Goal: Information Seeking & Learning: Learn about a topic

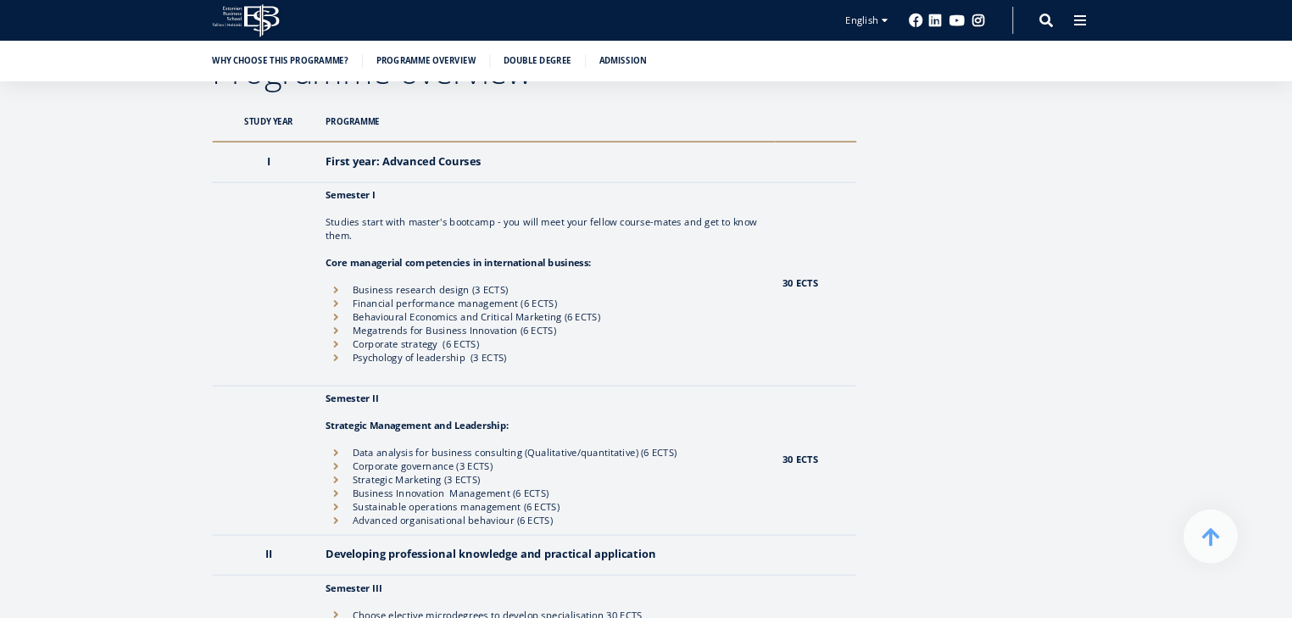
scroll to position [1526, 0]
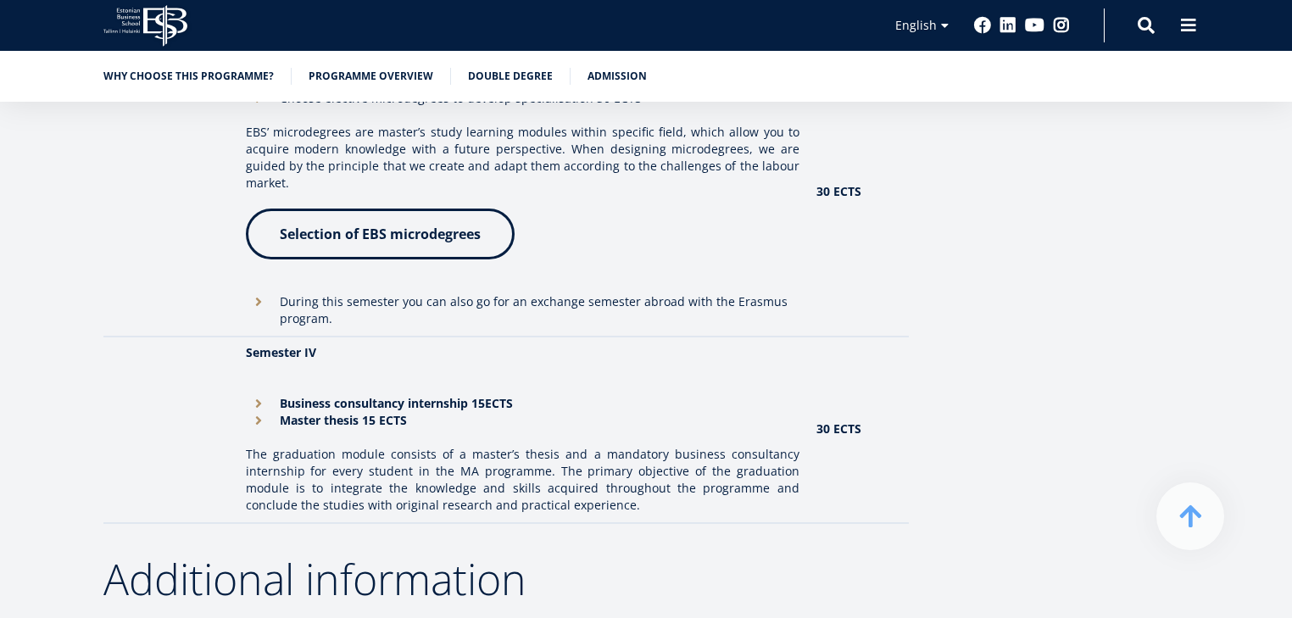
scroll to position [2136, 0]
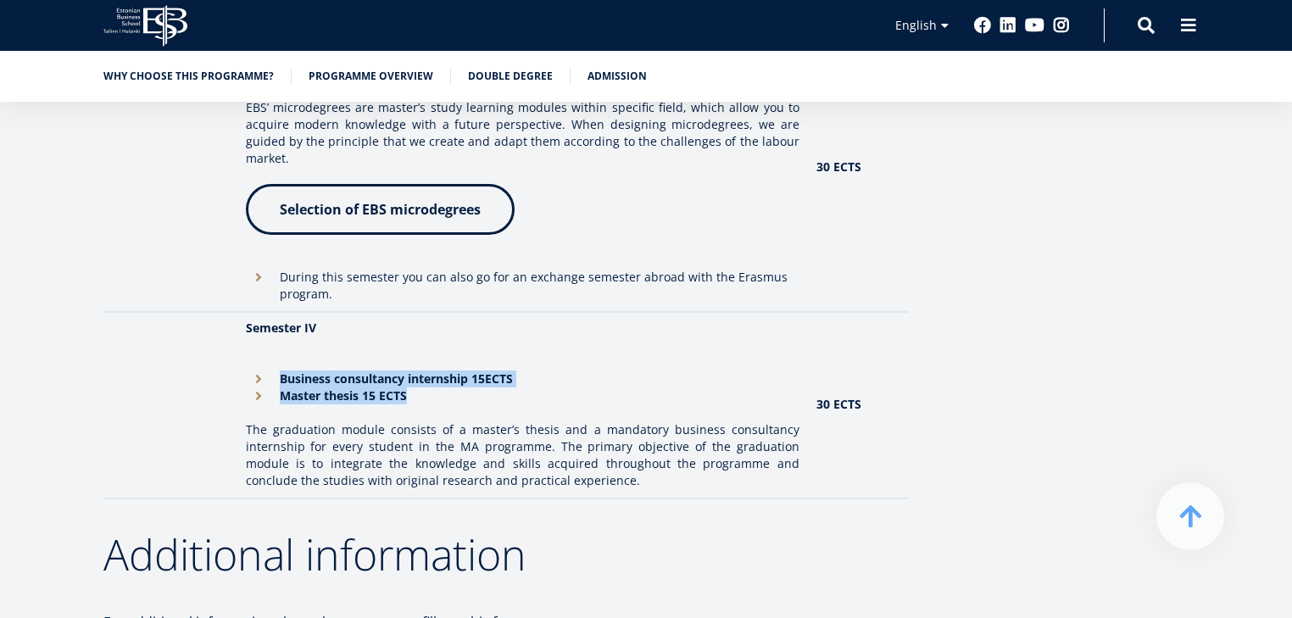
drag, startPoint x: 270, startPoint y: 347, endPoint x: 535, endPoint y: 381, distance: 266.7
click at [533, 381] on td "Semester IV Business consultancy internship 15ECTS Master thesis 15 ECTS The gr…" at bounding box center [522, 405] width 570 height 186
click at [535, 387] on li "Master thesis 15 ECTS" at bounding box center [522, 395] width 553 height 17
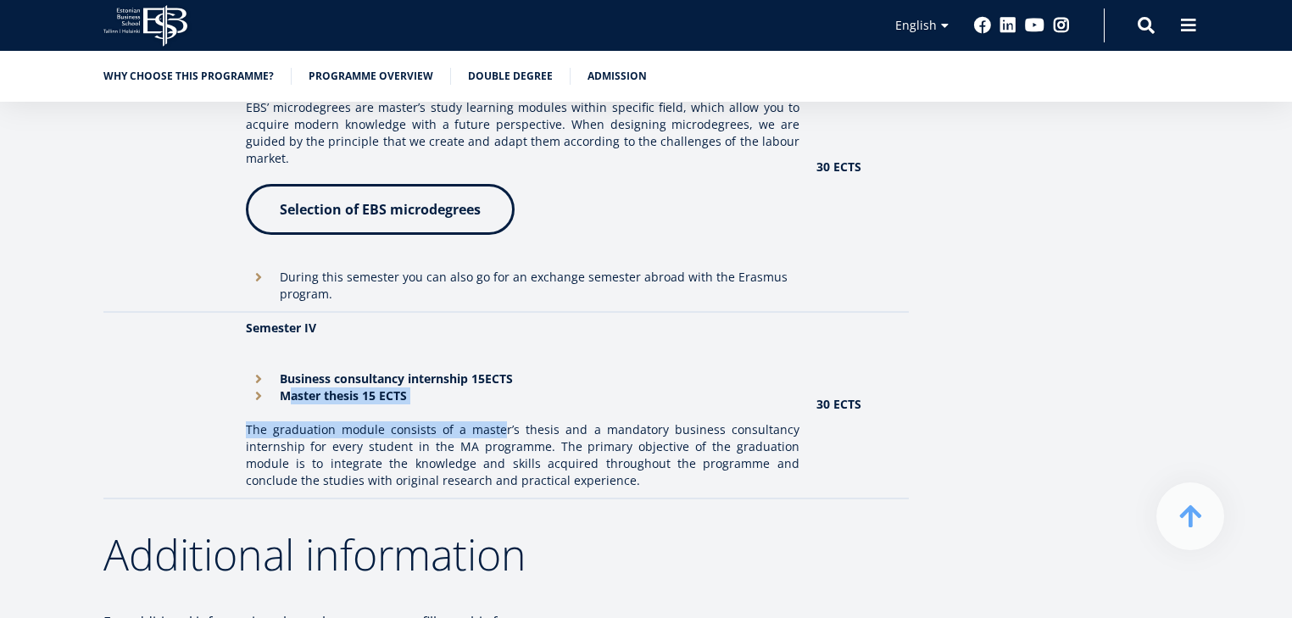
drag, startPoint x: 292, startPoint y: 382, endPoint x: 492, endPoint y: 381, distance: 200.0
click at [504, 392] on td "Semester IV Business consultancy internship 15ECTS Master thesis 15 ECTS The gr…" at bounding box center [522, 405] width 570 height 186
click at [490, 387] on li "Master thesis 15 ECTS" at bounding box center [522, 395] width 553 height 17
click at [492, 387] on li "Master thesis 15 ECTS" at bounding box center [522, 395] width 553 height 17
click at [356, 387] on strong "Master thesis 15 ECTS" at bounding box center [343, 395] width 127 height 16
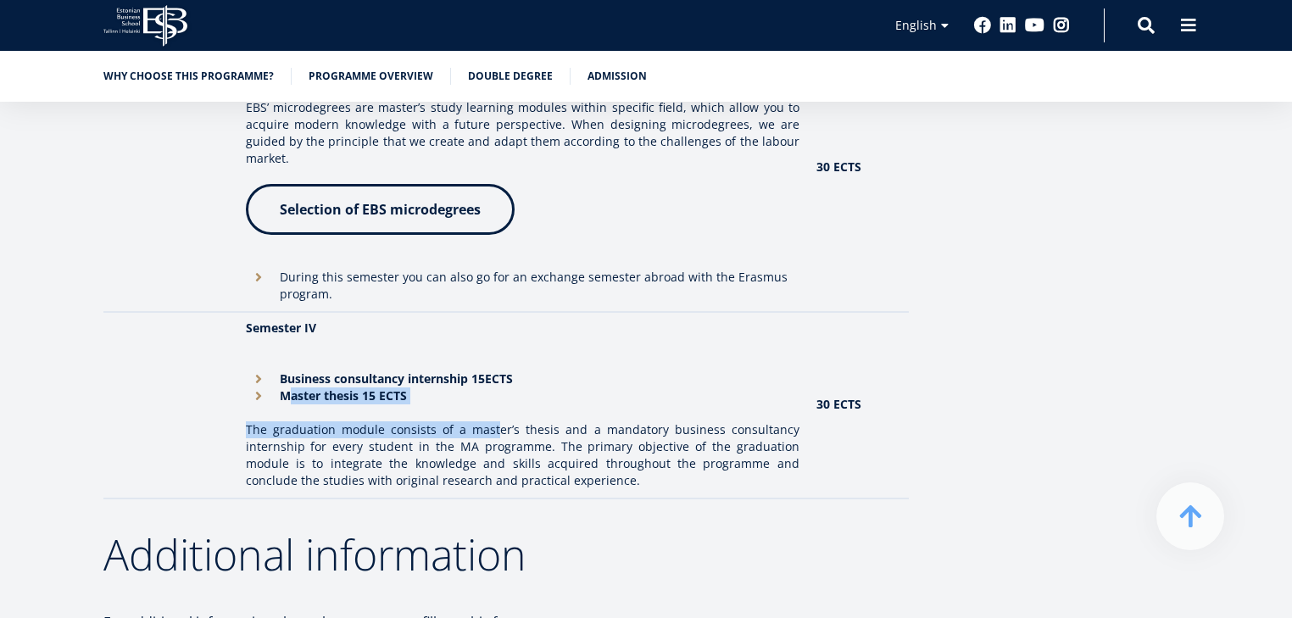
click at [367, 387] on strong "Master thesis 15 ECTS" at bounding box center [343, 395] width 127 height 16
click at [380, 461] on p "The graduation module consists of a master’s thesis and a mandatory business co…" at bounding box center [522, 455] width 553 height 68
click at [408, 396] on td "Semester IV Business consultancy internship 15ECTS Master thesis 15 ECTS The gr…" at bounding box center [522, 405] width 570 height 186
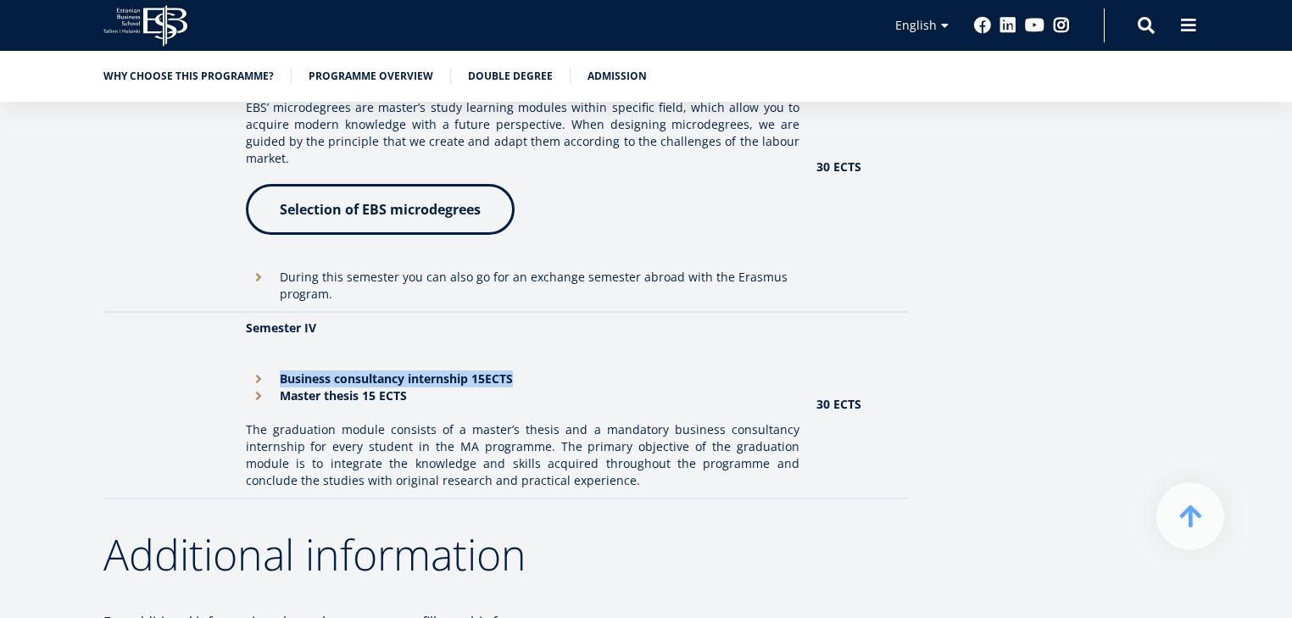
drag, startPoint x: 285, startPoint y: 354, endPoint x: 518, endPoint y: 360, distance: 233.2
click at [518, 370] on li "Business consultancy internship 15ECTS" at bounding box center [522, 378] width 553 height 17
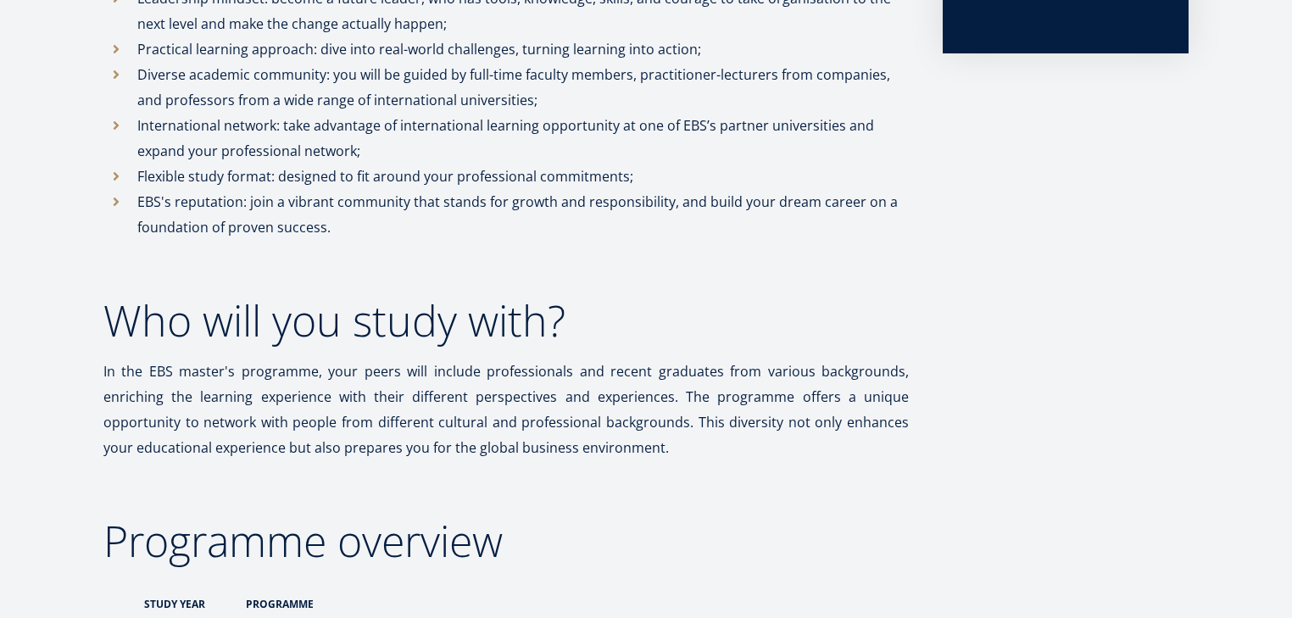
scroll to position [0, 0]
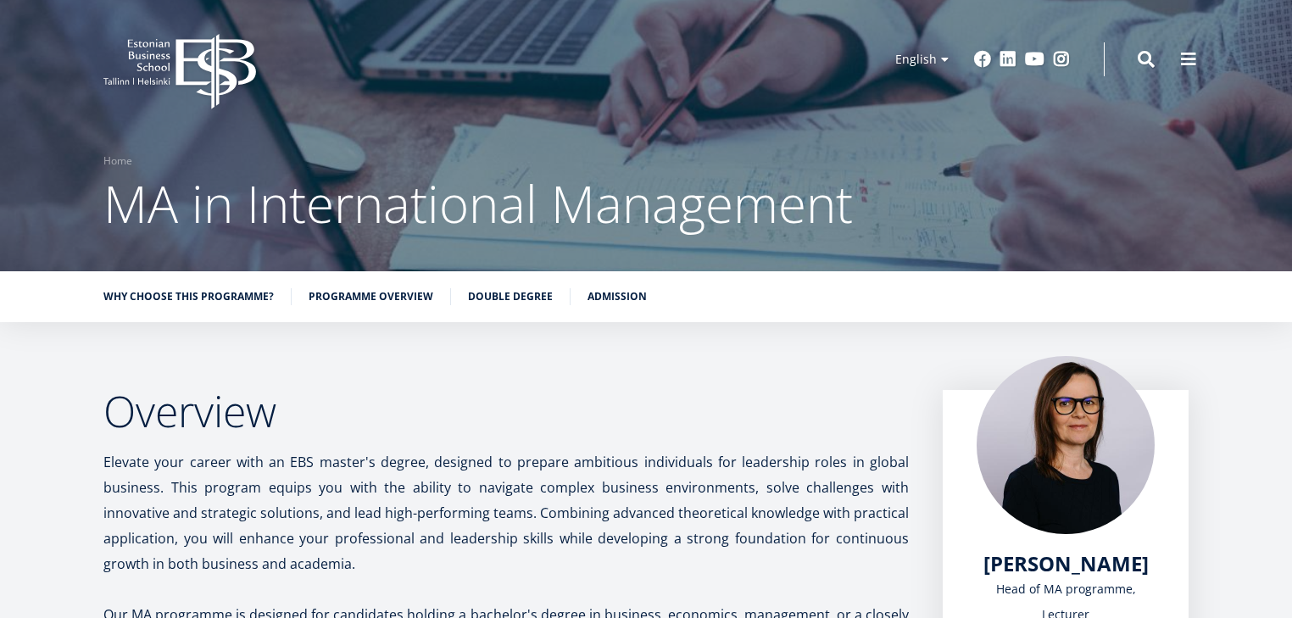
drag, startPoint x: 351, startPoint y: 367, endPoint x: 367, endPoint y: 110, distance: 257.3
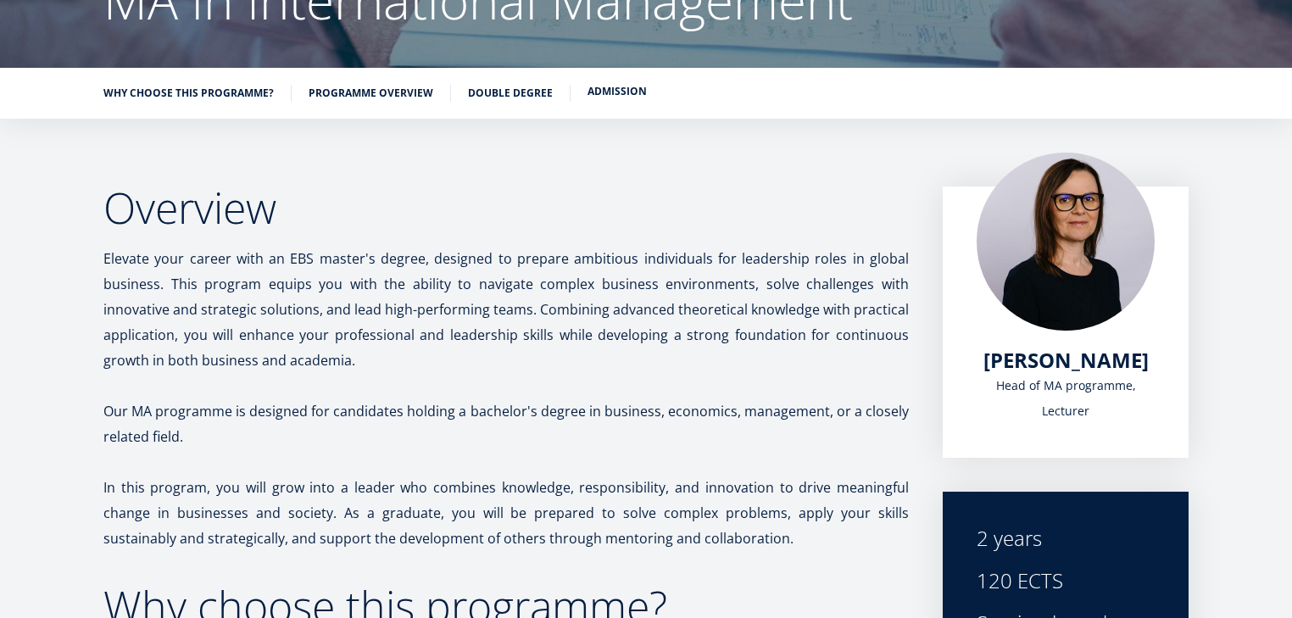
click at [615, 89] on link "Admission" at bounding box center [616, 91] width 59 height 17
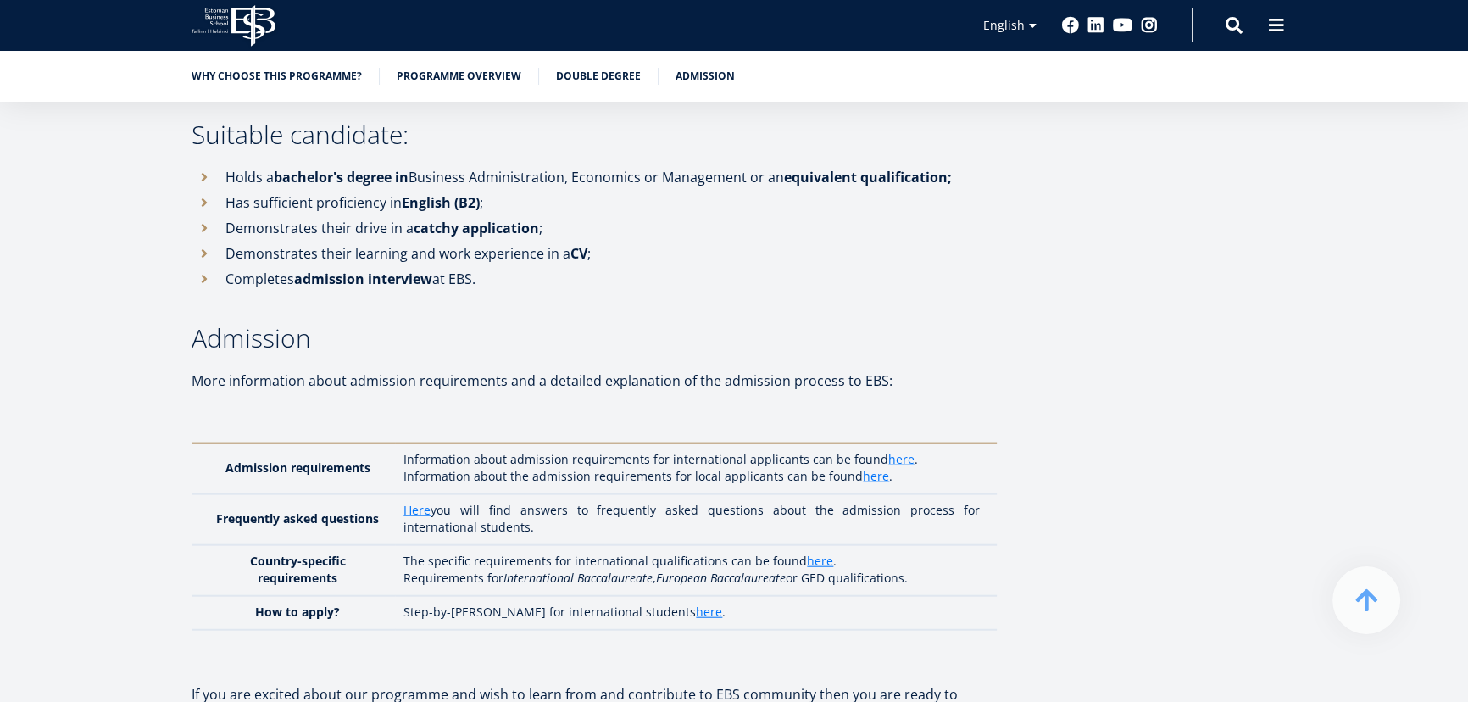
scroll to position [4934, 0]
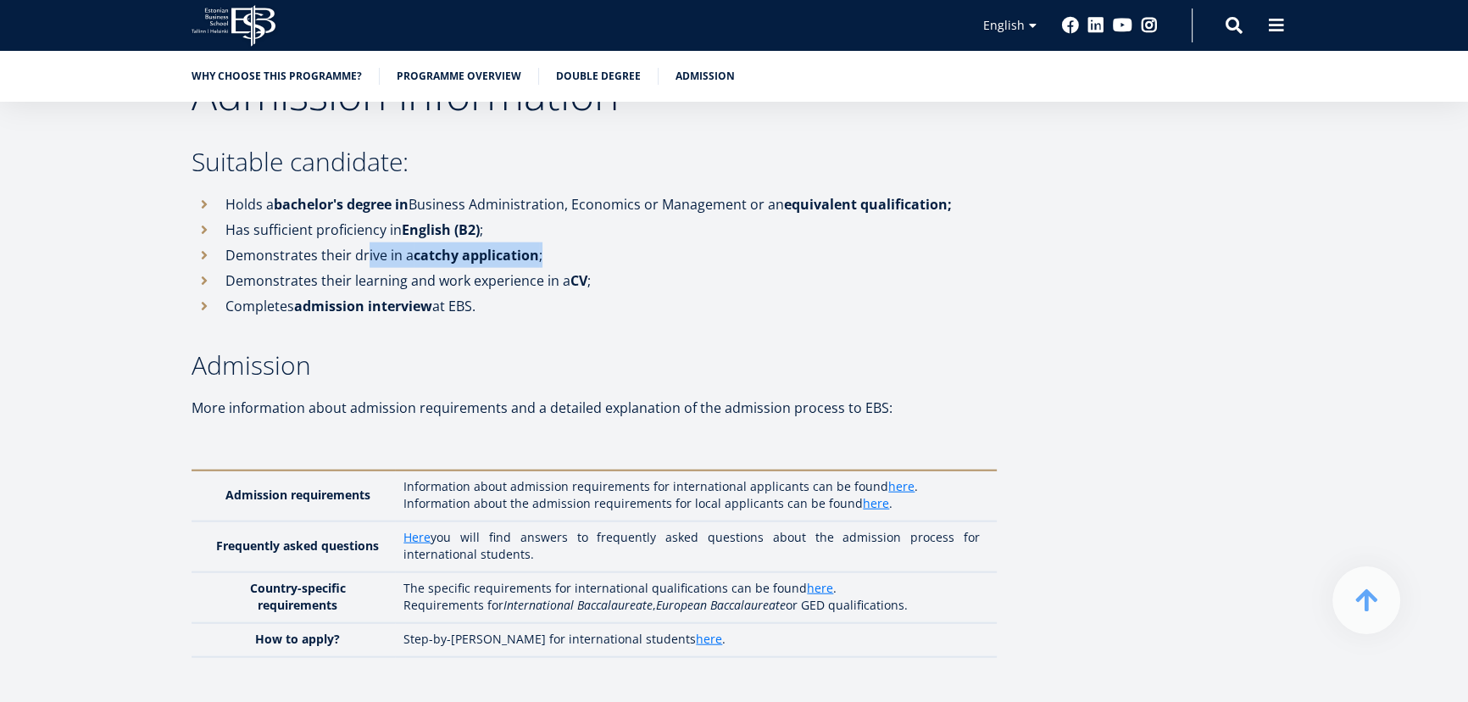
drag, startPoint x: 744, startPoint y: 270, endPoint x: 592, endPoint y: 209, distance: 164.3
click at [657, 242] on li "Demonstrates their drive in a catchy application ;" at bounding box center [594, 254] width 805 height 25
click at [553, 242] on li "Demonstrates their drive in a catchy application ;" at bounding box center [594, 254] width 805 height 25
click at [585, 247] on ul "Holds a bachelor's degree in Business Administration, Economics or Management o…" at bounding box center [594, 255] width 805 height 127
click at [576, 271] on strong "CV" at bounding box center [578, 280] width 17 height 19
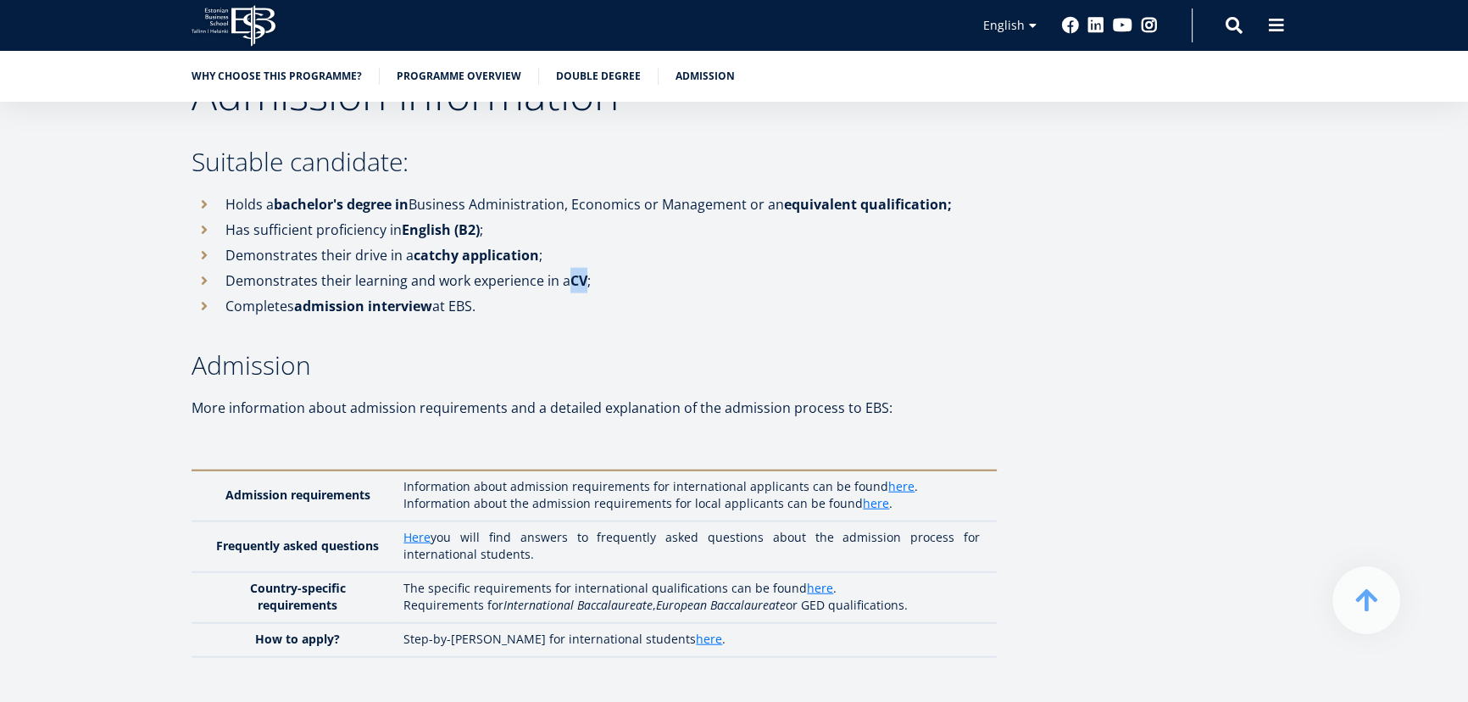
click at [576, 271] on strong "CV" at bounding box center [578, 280] width 17 height 19
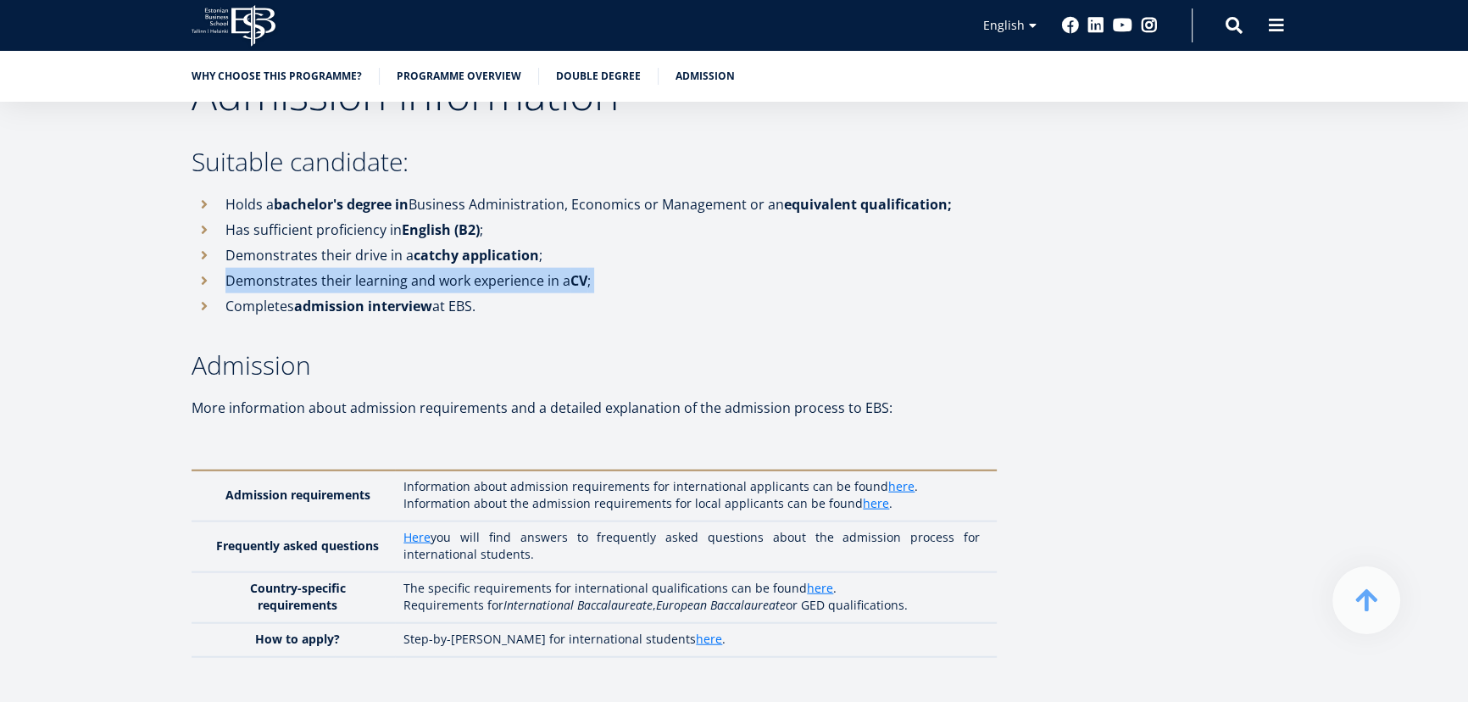
click at [576, 271] on strong "CV" at bounding box center [578, 280] width 17 height 19
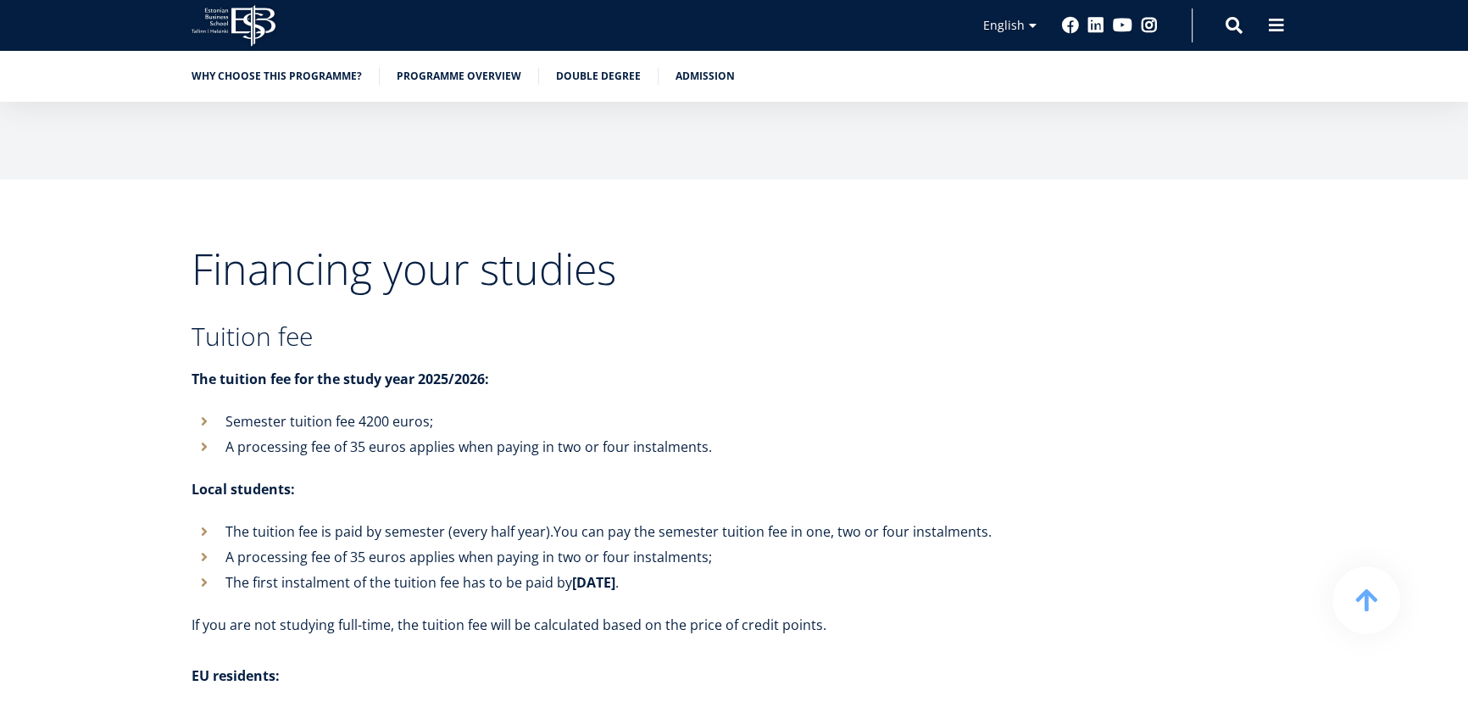
scroll to position [6167, 0]
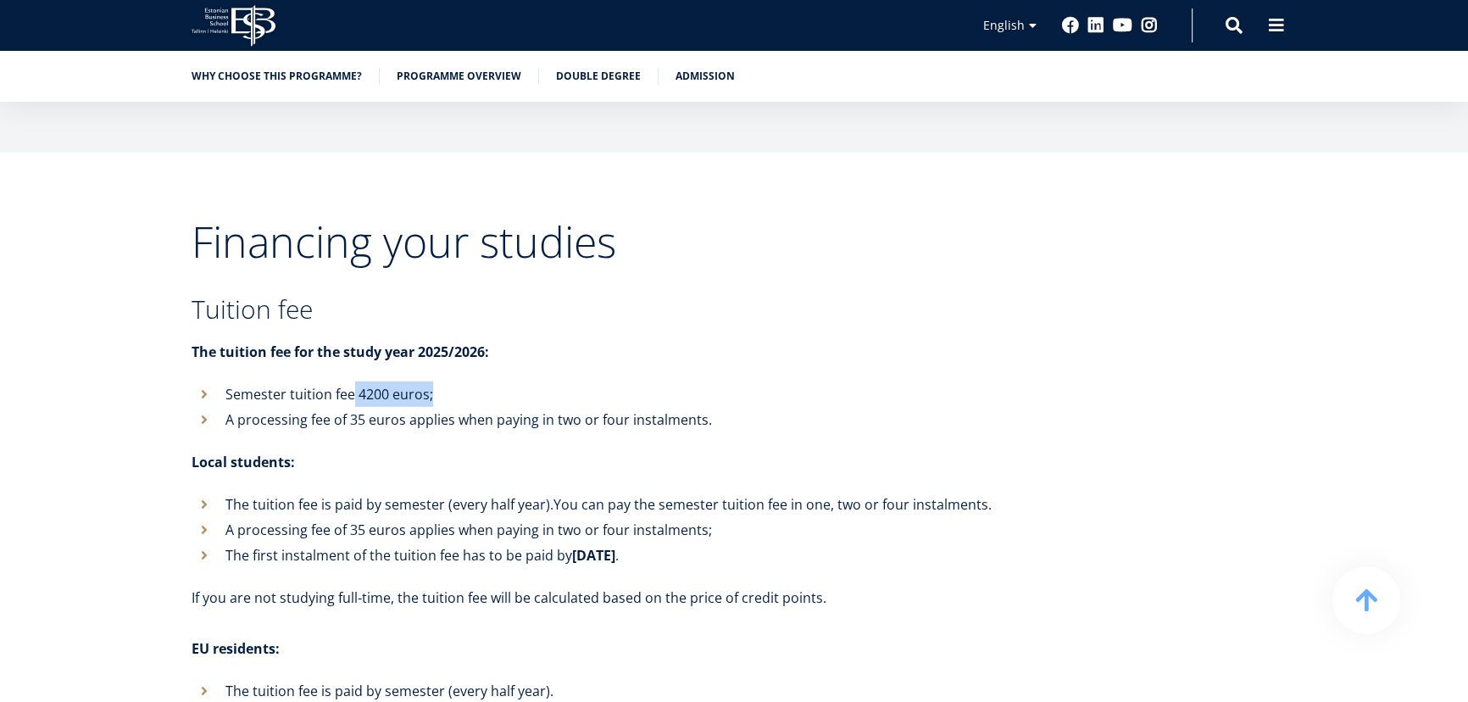
drag, startPoint x: 362, startPoint y: 328, endPoint x: 441, endPoint y: 324, distance: 78.9
click at [441, 381] on li "Semester tuition fee 4200 euros;" at bounding box center [594, 393] width 805 height 25
drag, startPoint x: 335, startPoint y: 303, endPoint x: 407, endPoint y: 314, distance: 72.8
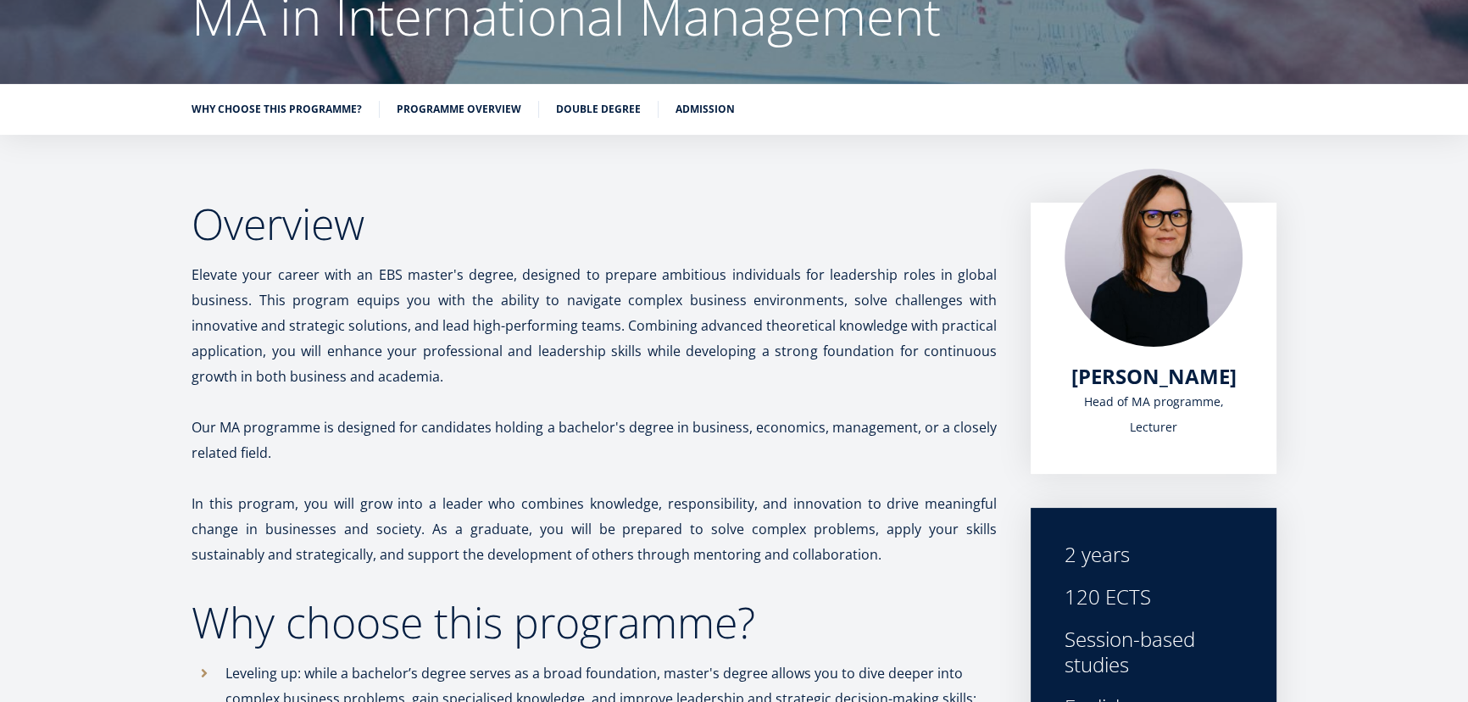
scroll to position [34, 0]
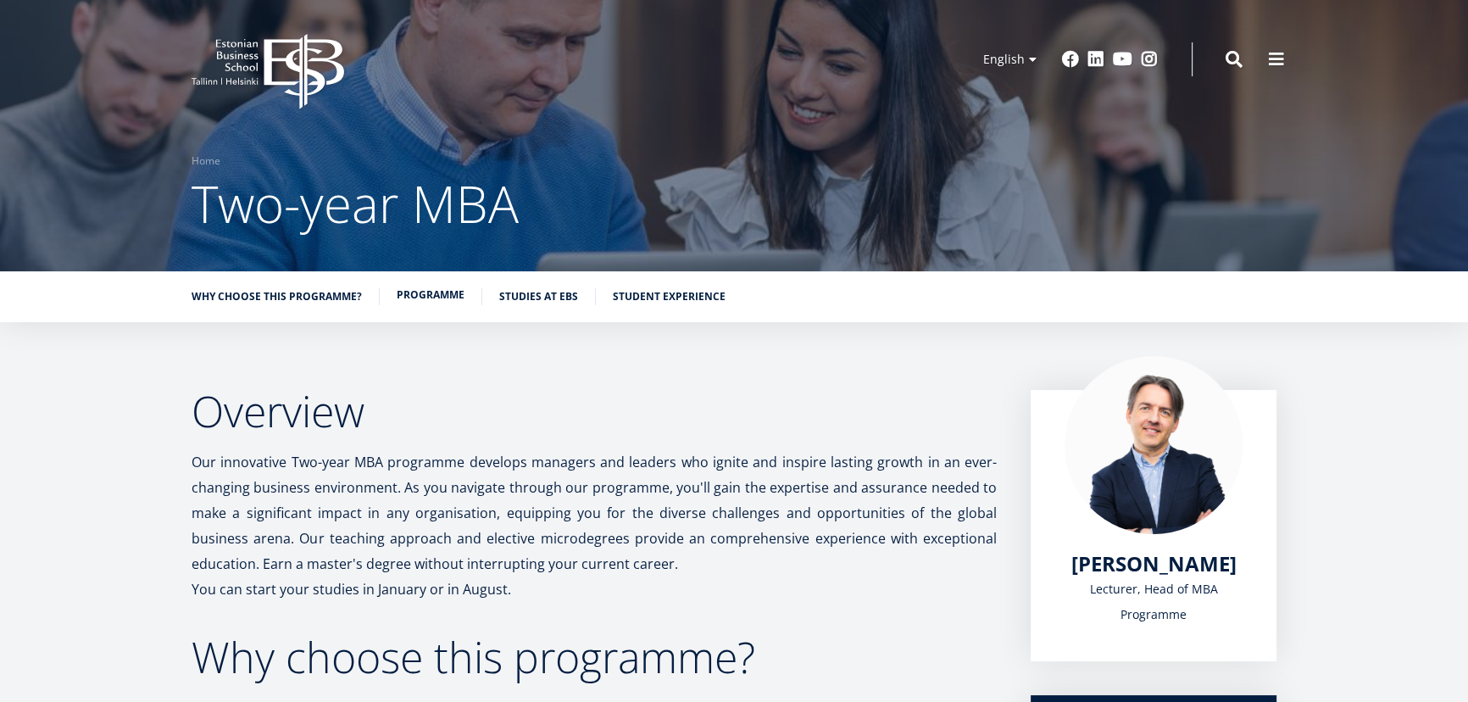
click at [430, 301] on link "Programme" at bounding box center [431, 294] width 68 height 17
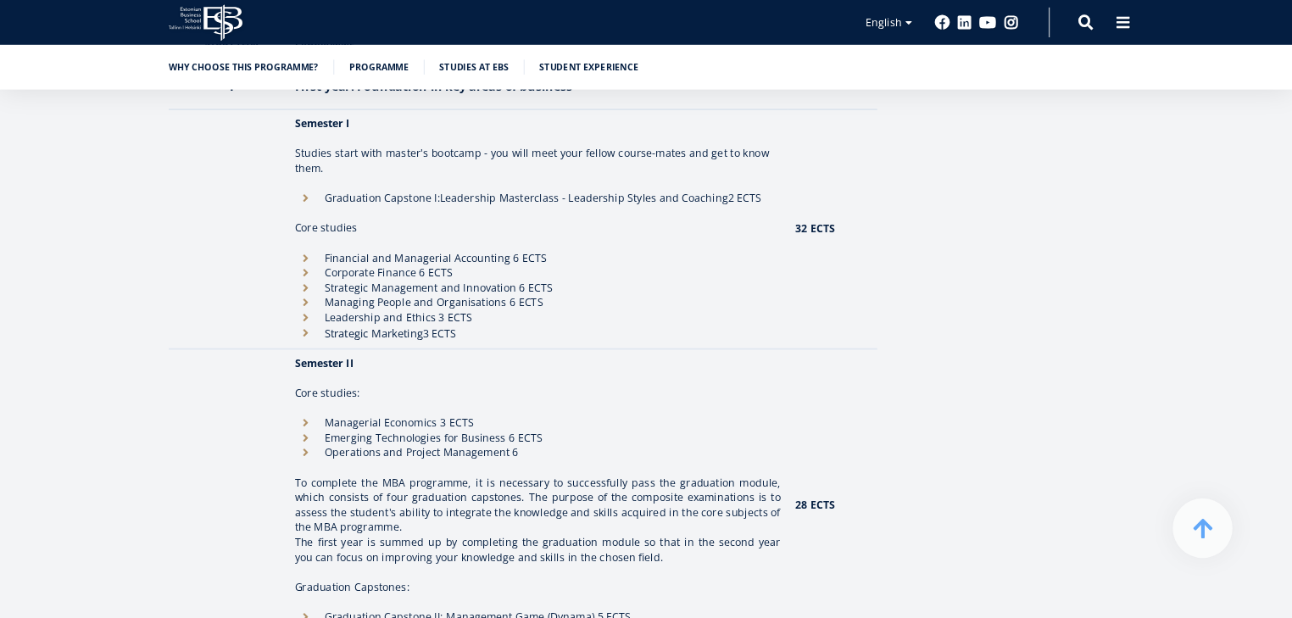
scroll to position [1612, 0]
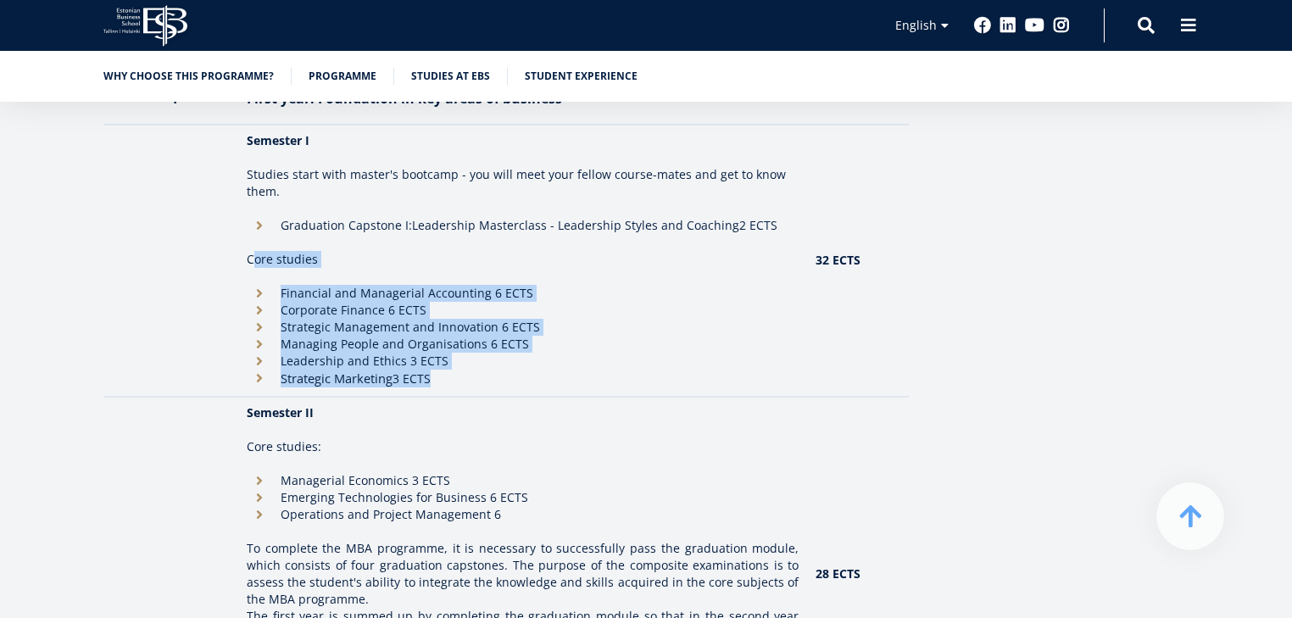
drag, startPoint x: 273, startPoint y: 262, endPoint x: 585, endPoint y: 387, distance: 336.2
click at [588, 389] on td "Semester I Studies start with master's bootcamp - you will meet your fellow cou…" at bounding box center [522, 261] width 569 height 272
click at [585, 387] on td "Semester I Studies start with master's bootcamp - you will meet your fellow cou…" at bounding box center [522, 261] width 569 height 272
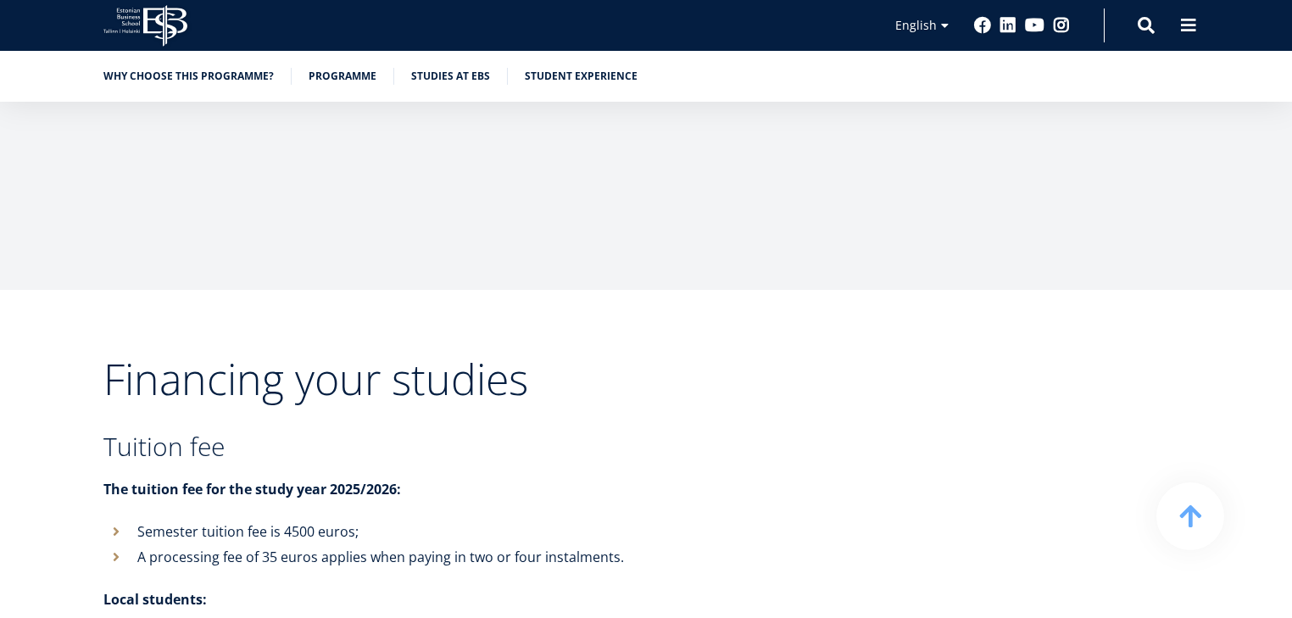
scroll to position [6291, 0]
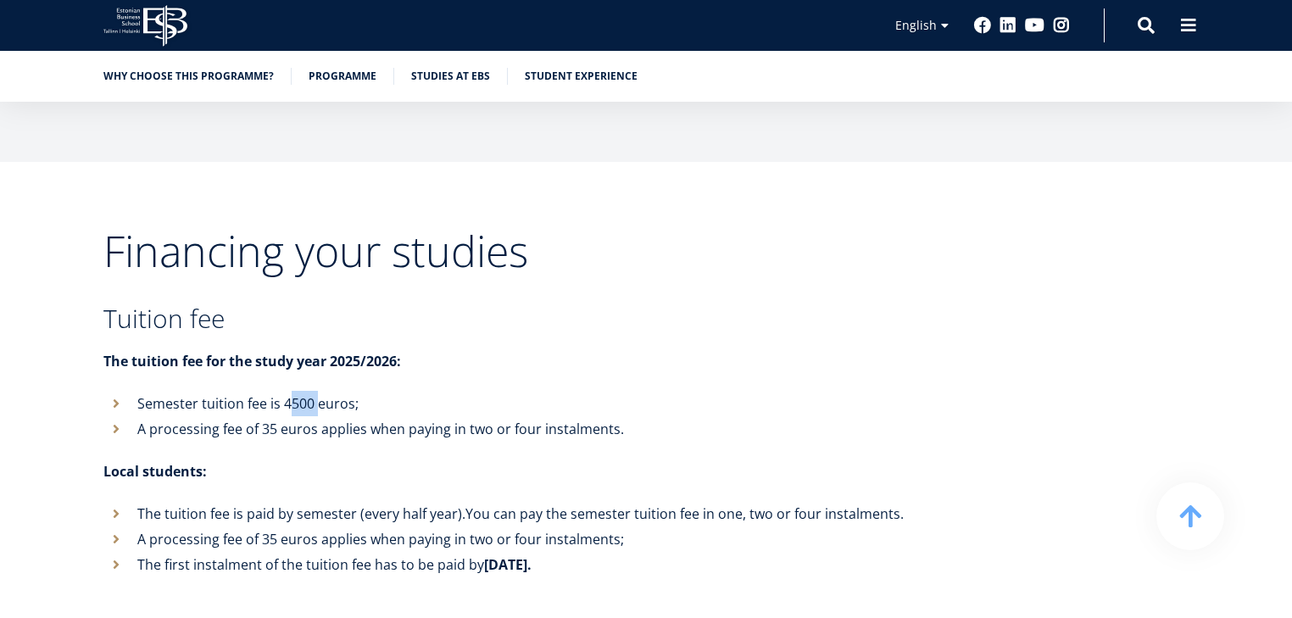
drag, startPoint x: 293, startPoint y: 342, endPoint x: 318, endPoint y: 346, distance: 24.8
click at [318, 391] on li "Semester tuition fee is 4500 euros;" at bounding box center [505, 403] width 805 height 25
click at [298, 391] on li "Semester tuition fee is 4500 euros;" at bounding box center [505, 403] width 805 height 25
click at [281, 391] on li "Semester tuition fee is 4500 euros;" at bounding box center [505, 403] width 805 height 25
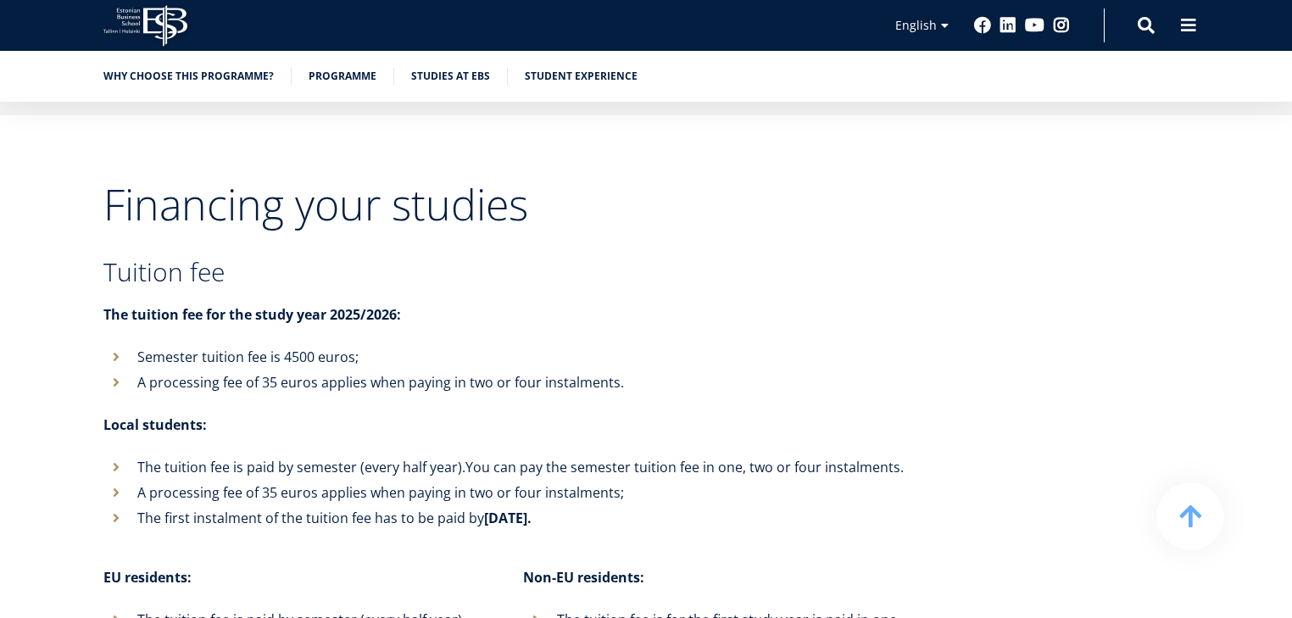
scroll to position [6359, 0]
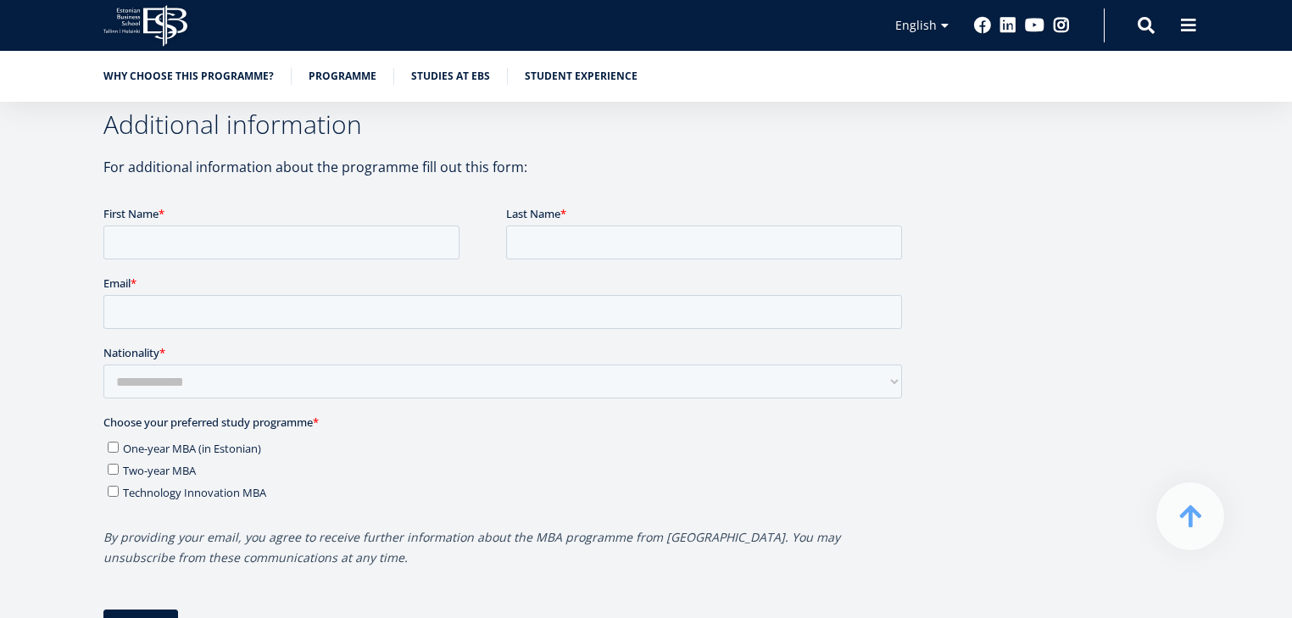
drag, startPoint x: 505, startPoint y: 322, endPoint x: 251, endPoint y: 31, distance: 386.9
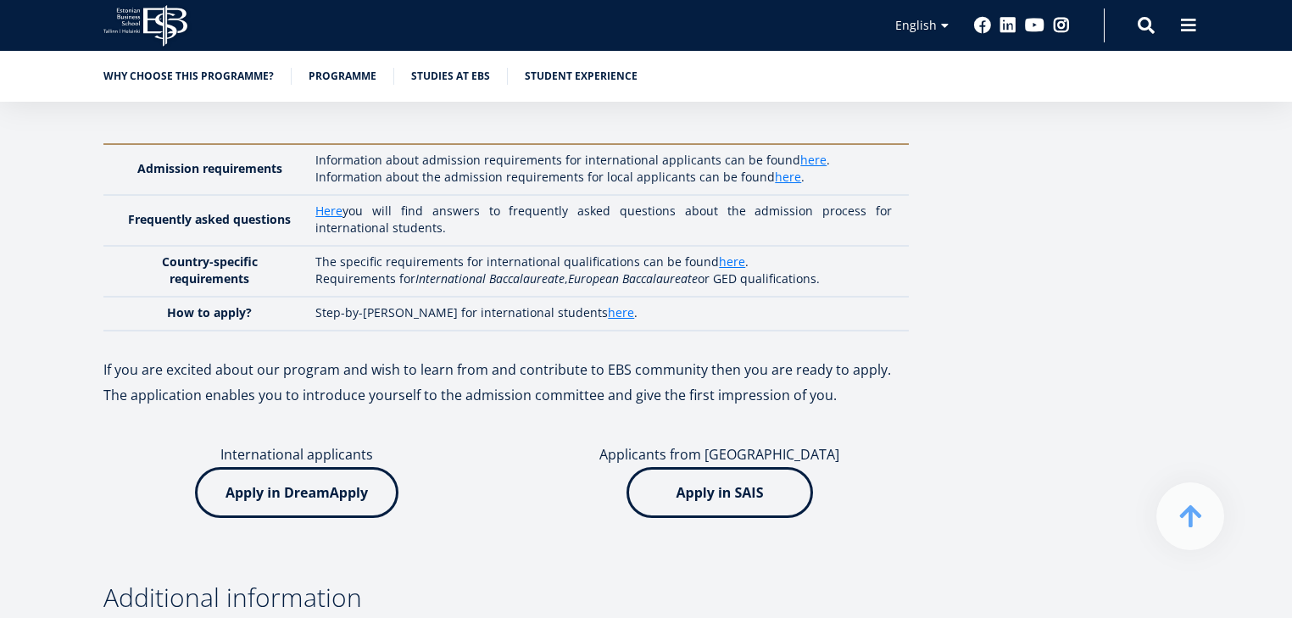
click at [163, 24] on icon at bounding box center [165, 26] width 44 height 42
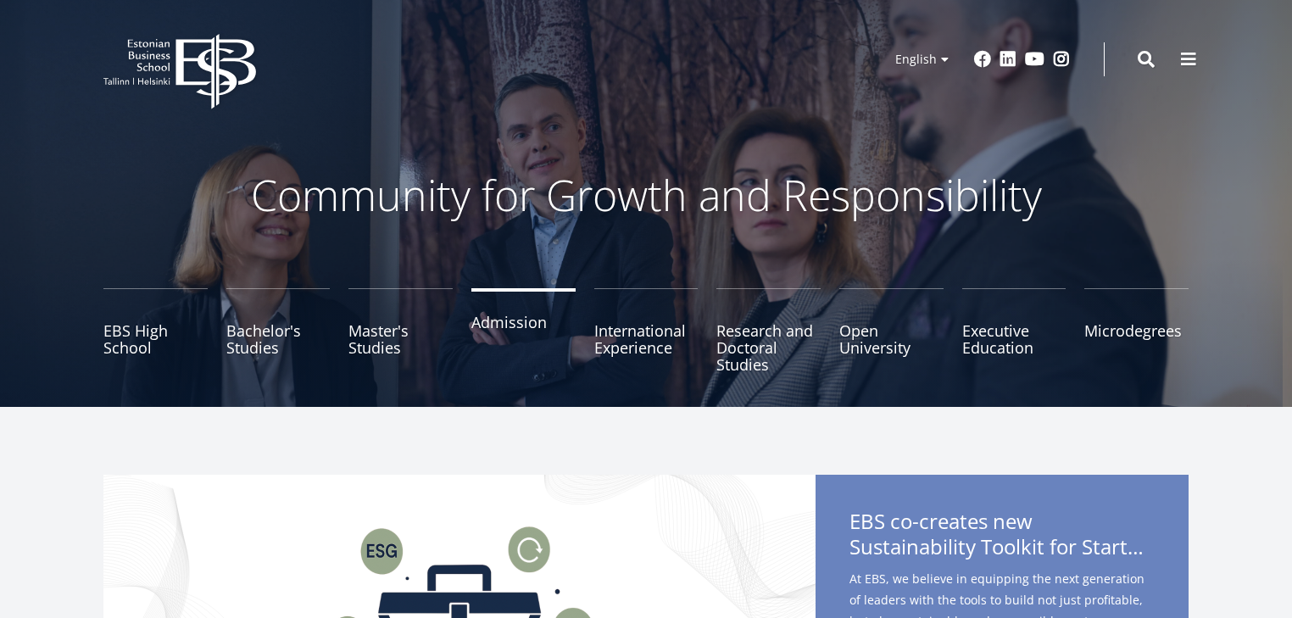
click at [499, 315] on link "Admission" at bounding box center [523, 330] width 104 height 85
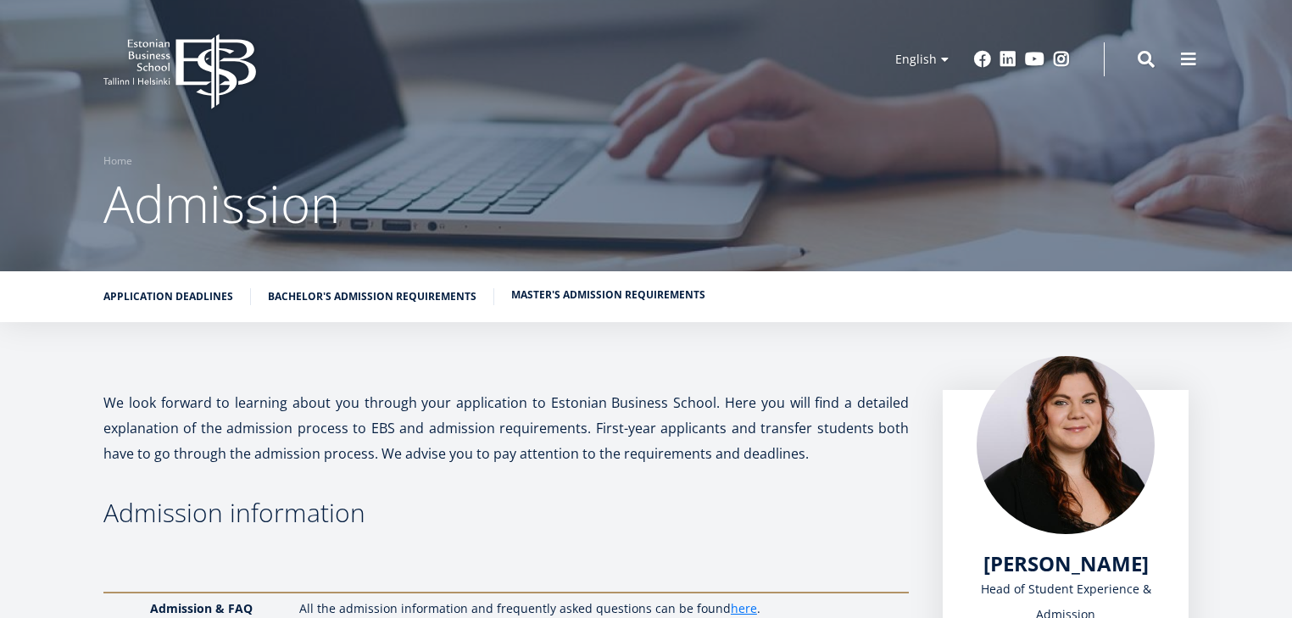
click at [544, 290] on link "Master's admission requirements" at bounding box center [608, 294] width 194 height 17
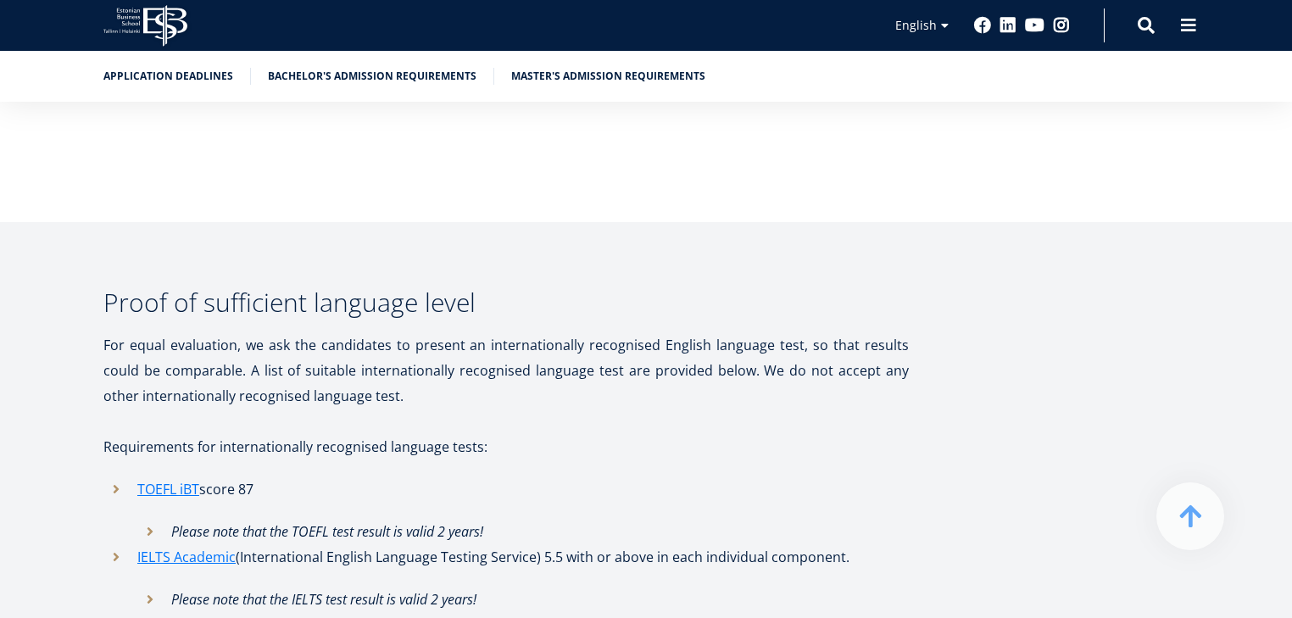
scroll to position [5621, 0]
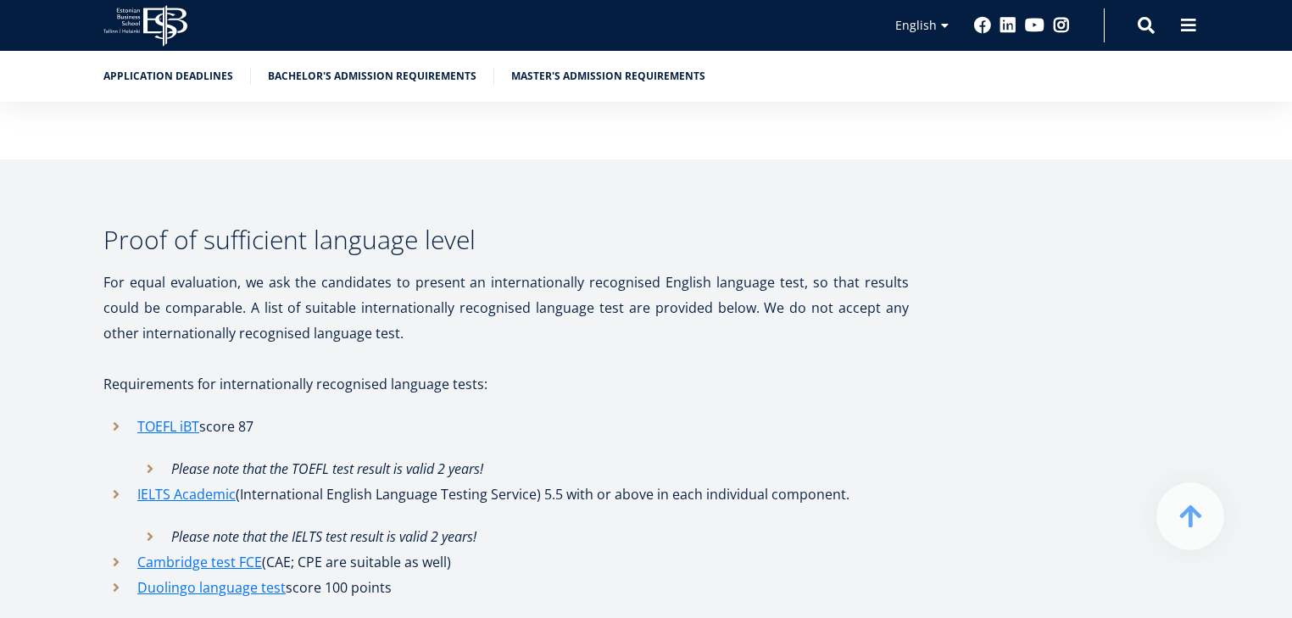
drag, startPoint x: 333, startPoint y: 470, endPoint x: 433, endPoint y: 479, distance: 100.4
click at [433, 575] on li "Duolingo language test score 100 points" at bounding box center [505, 587] width 805 height 25
click at [432, 575] on li "Duolingo language test score 100 points" at bounding box center [505, 587] width 805 height 25
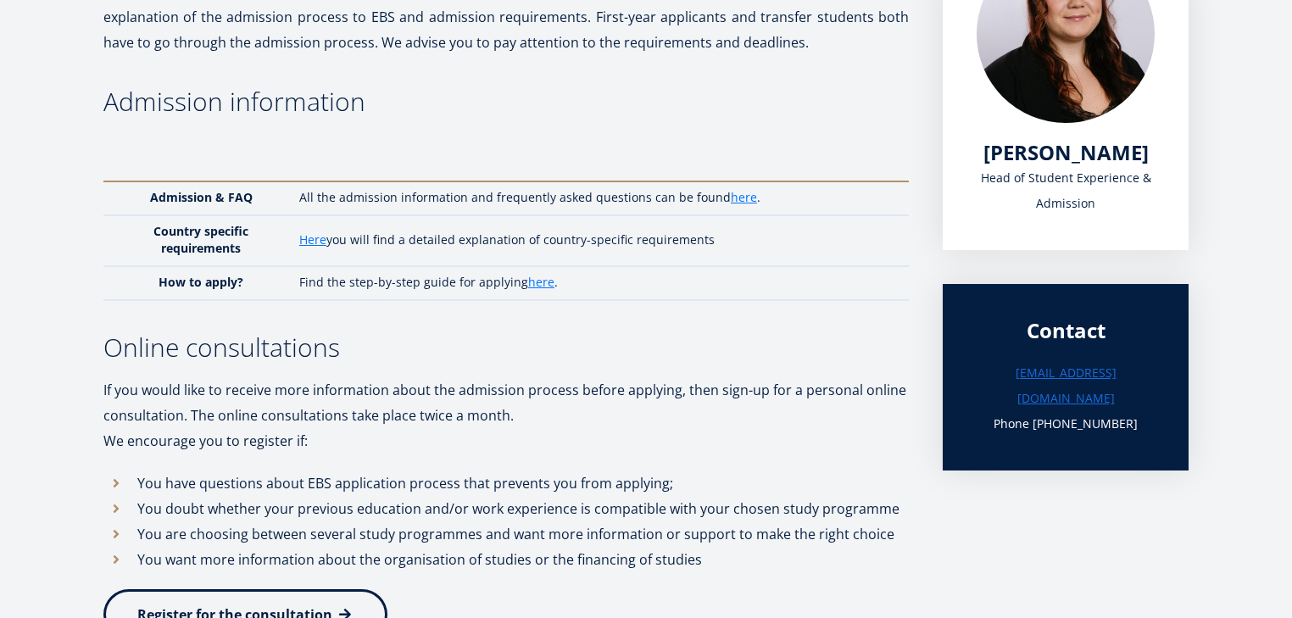
scroll to position [0, 0]
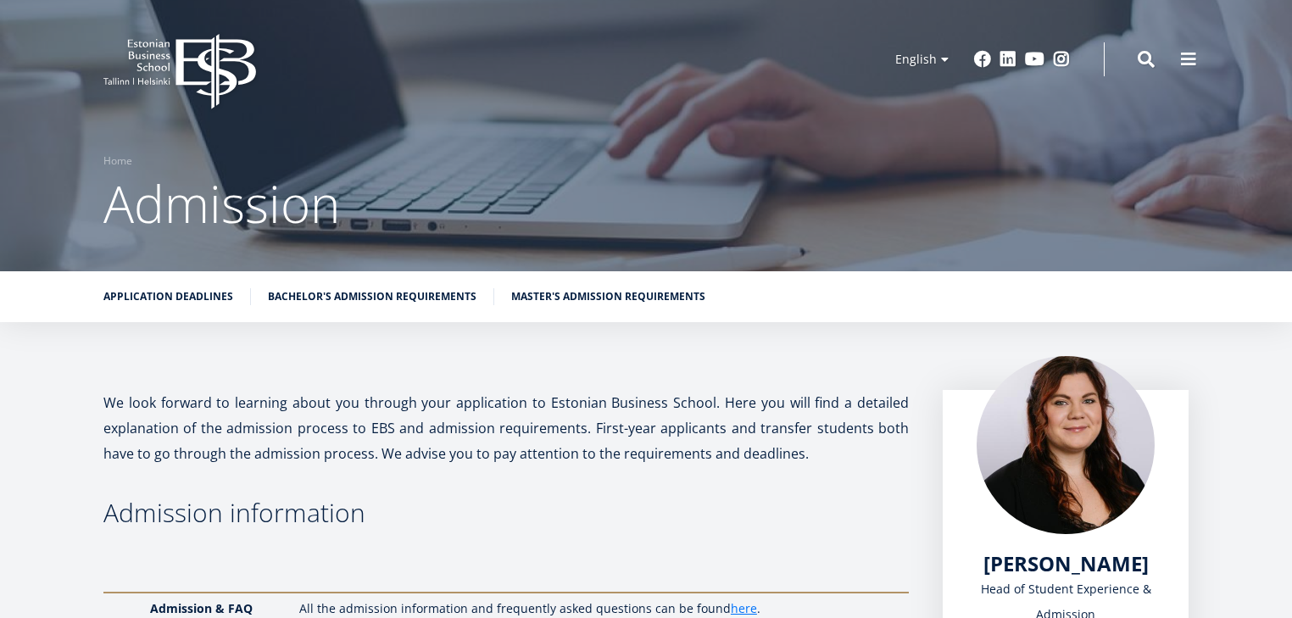
drag, startPoint x: 490, startPoint y: 390, endPoint x: 182, endPoint y: 68, distance: 445.4
click at [157, 86] on icon "EBS Logo Created with Sketch." at bounding box center [179, 71] width 153 height 75
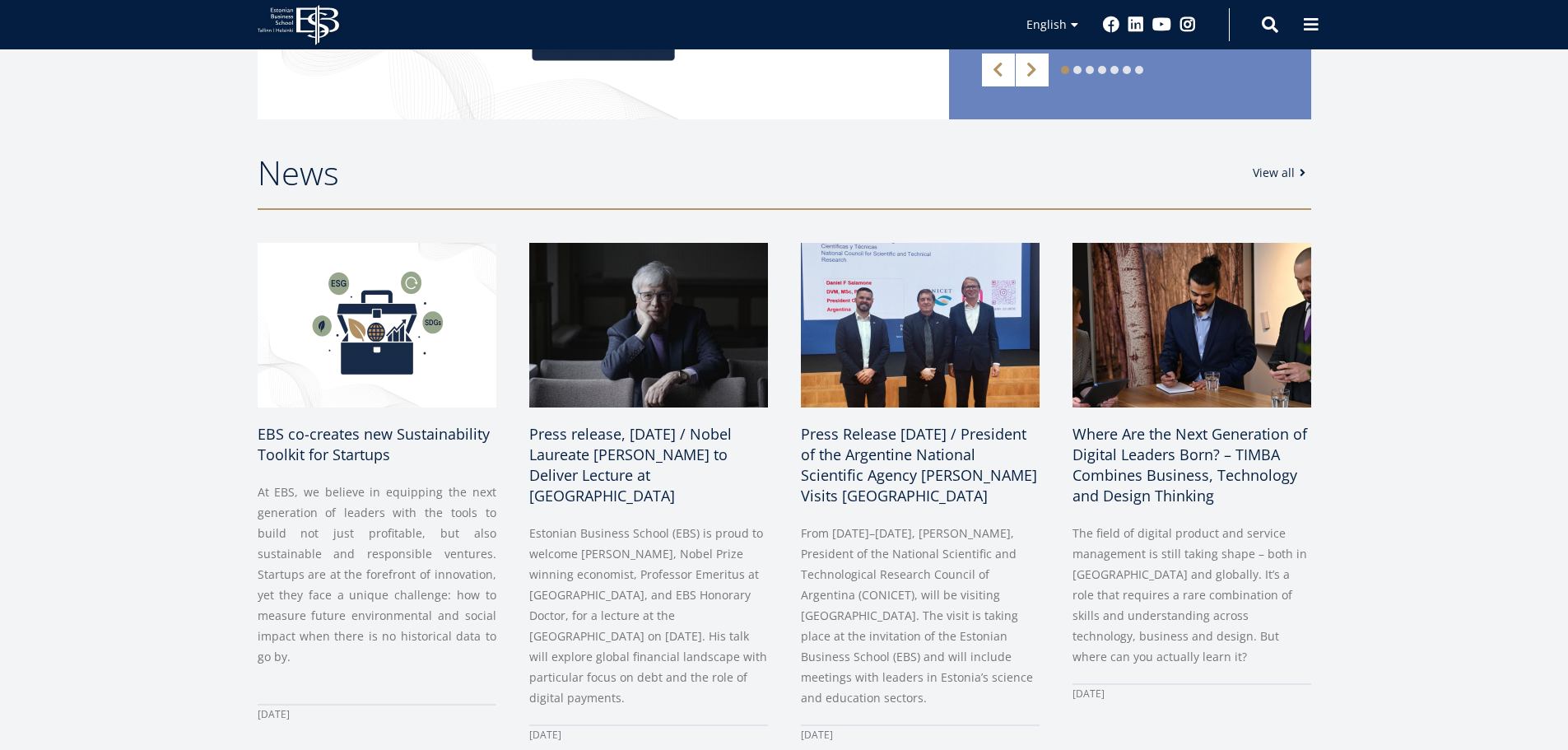
scroll to position [659, 0]
